Goal: Browse casually

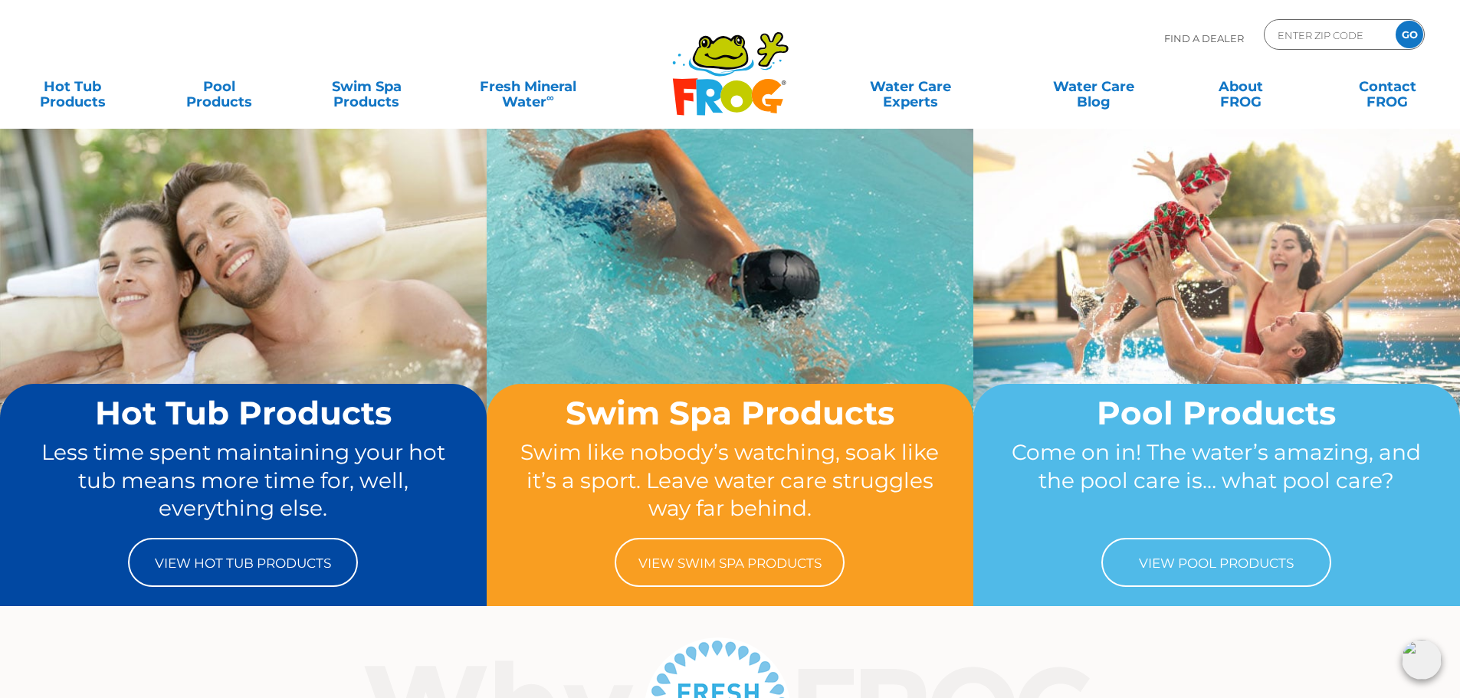
click at [1422, 667] on img at bounding box center [1422, 660] width 40 height 40
click at [1422, 660] on img at bounding box center [1422, 660] width 40 height 40
click at [1425, 652] on img at bounding box center [1422, 660] width 40 height 40
click at [1421, 651] on img at bounding box center [1422, 660] width 40 height 40
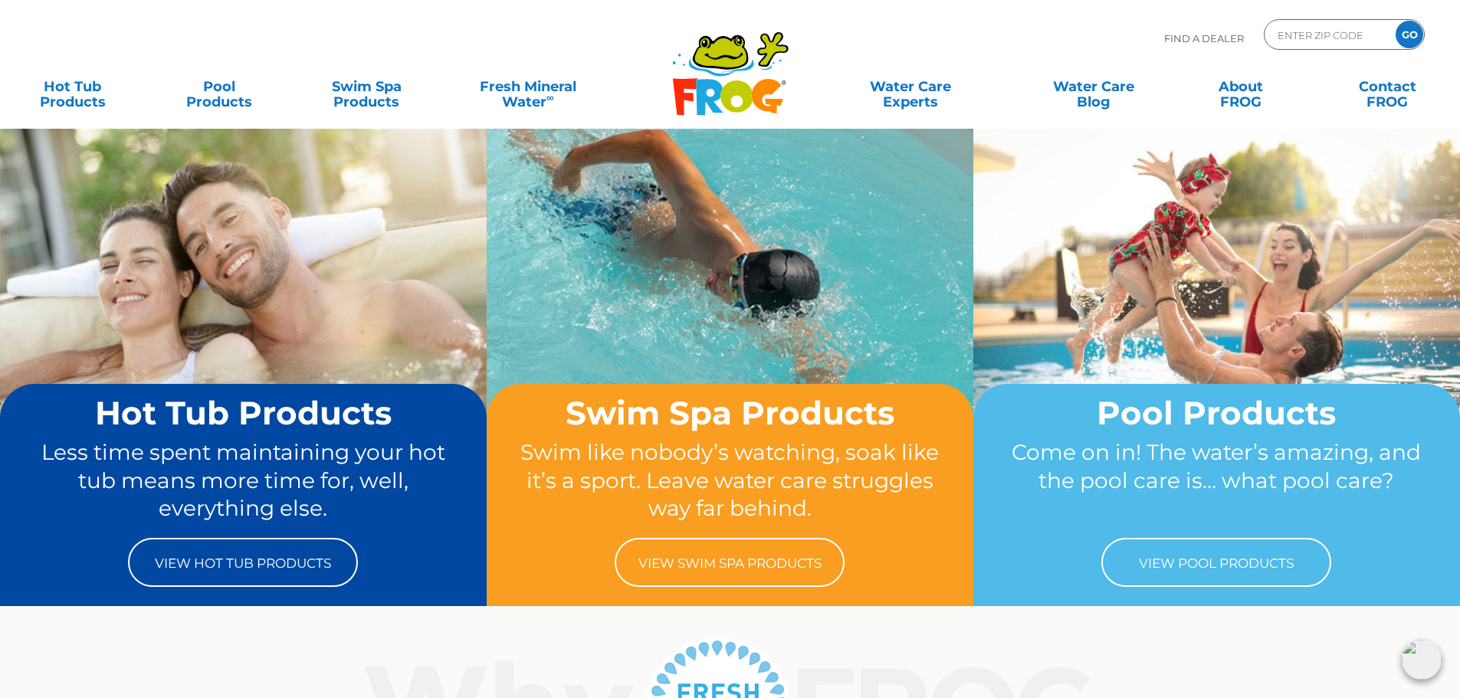
click at [1420, 666] on img at bounding box center [1422, 660] width 40 height 40
click at [1403, 650] on img at bounding box center [1422, 660] width 40 height 40
click at [1432, 654] on img at bounding box center [1422, 660] width 40 height 40
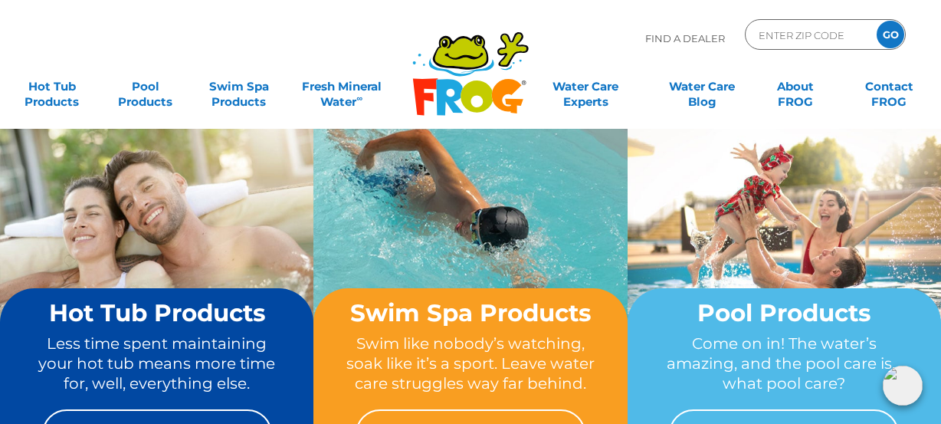
click at [904, 378] on img at bounding box center [903, 386] width 40 height 40
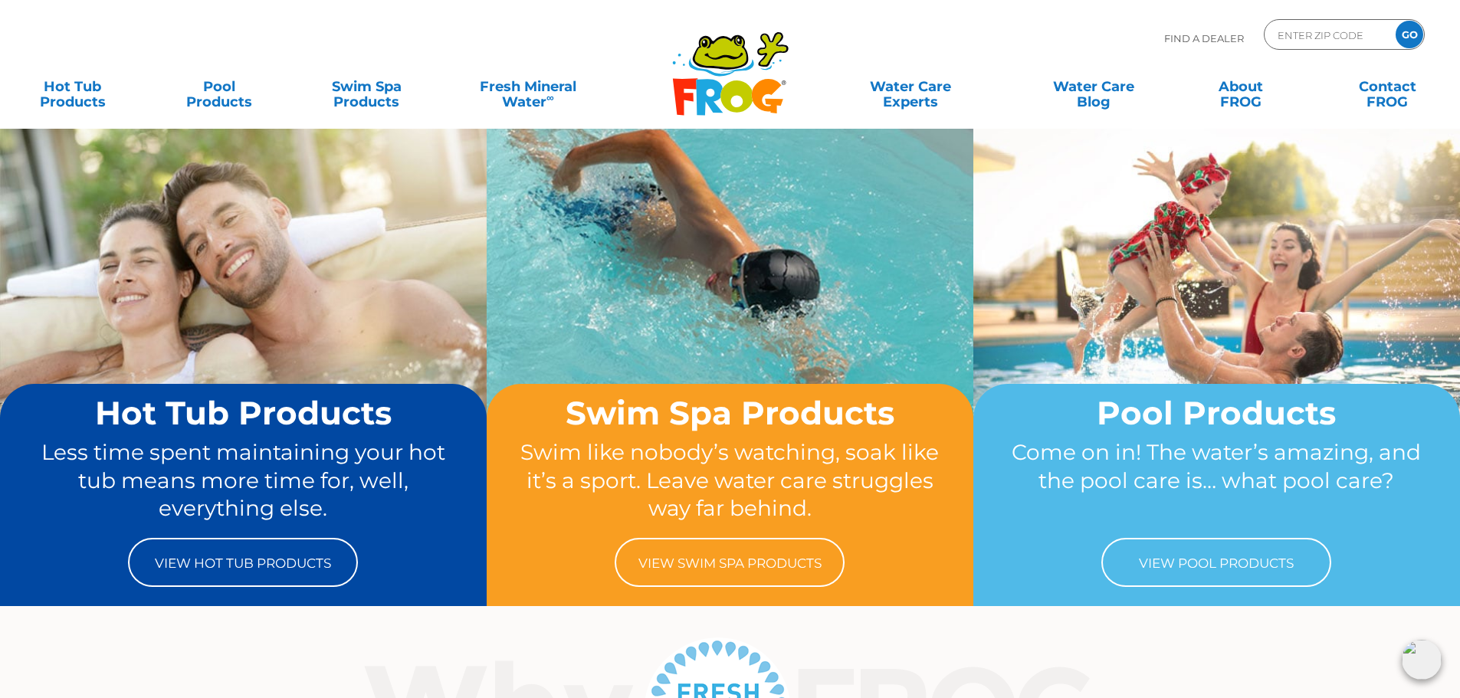
click at [1424, 658] on img at bounding box center [1422, 660] width 40 height 40
click at [1405, 661] on img at bounding box center [1422, 660] width 40 height 40
